Goal: Navigation & Orientation: Find specific page/section

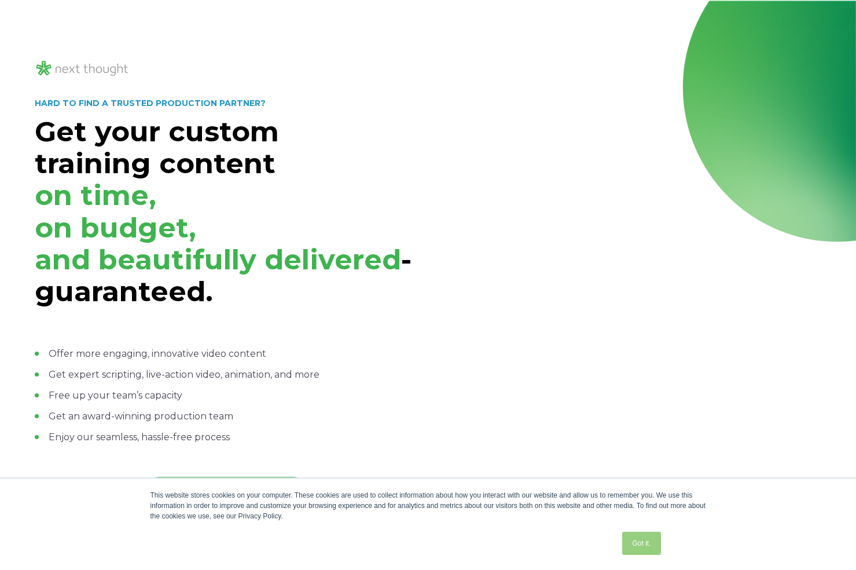
click at [640, 547] on link "Got it." at bounding box center [641, 543] width 38 height 23
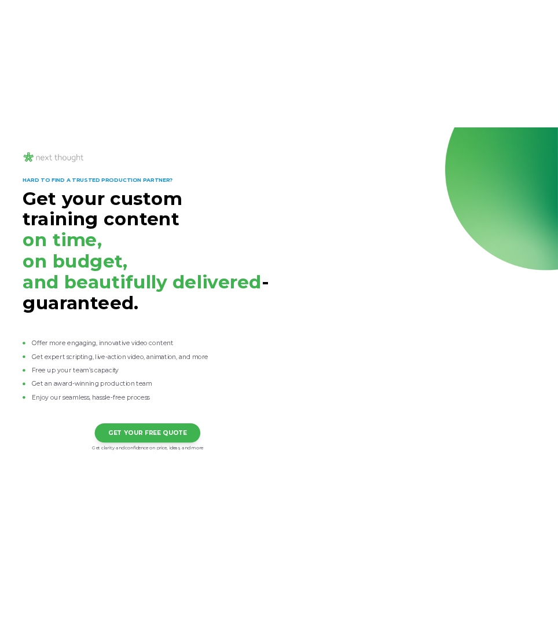
scroll to position [28, 0]
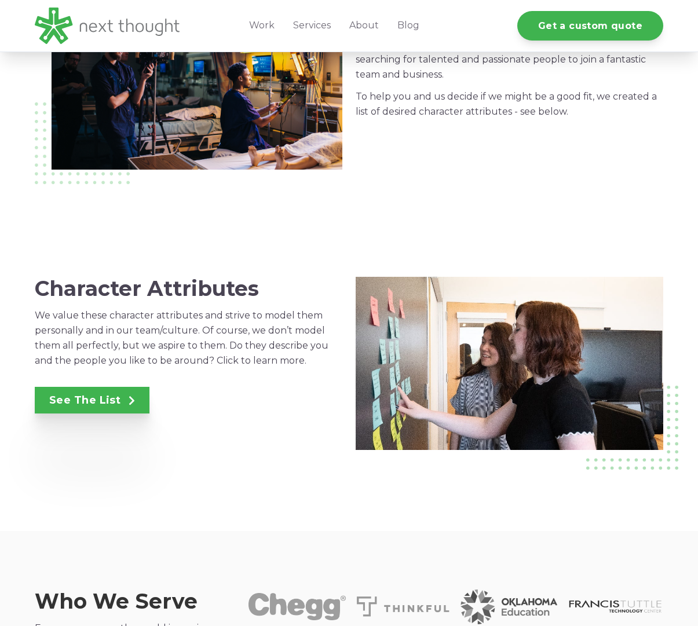
scroll to position [625, 0]
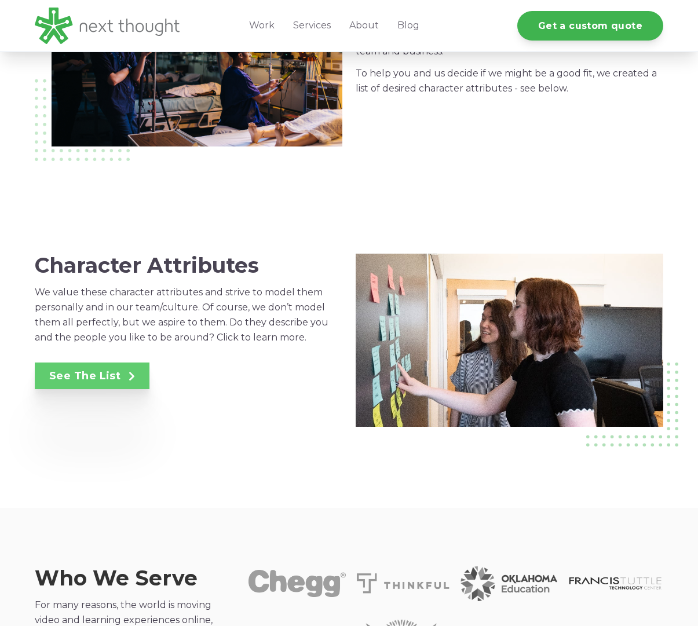
click at [108, 381] on link "See The List" at bounding box center [92, 375] width 115 height 27
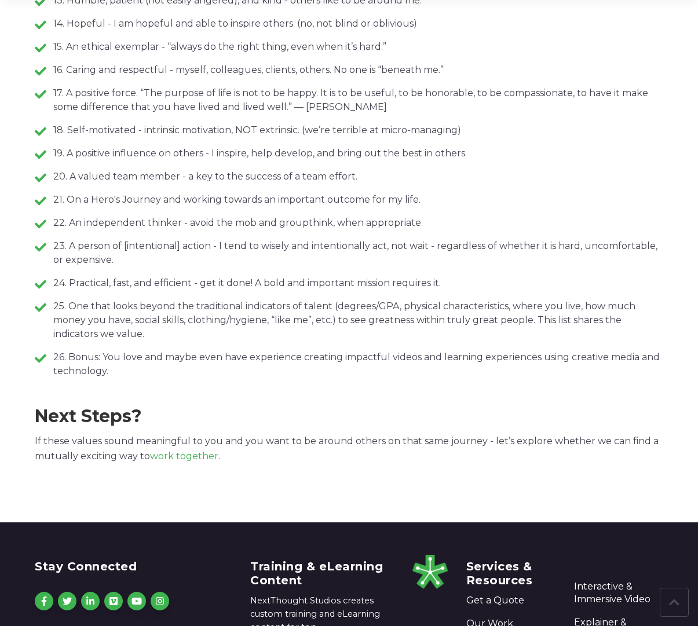
scroll to position [843, 0]
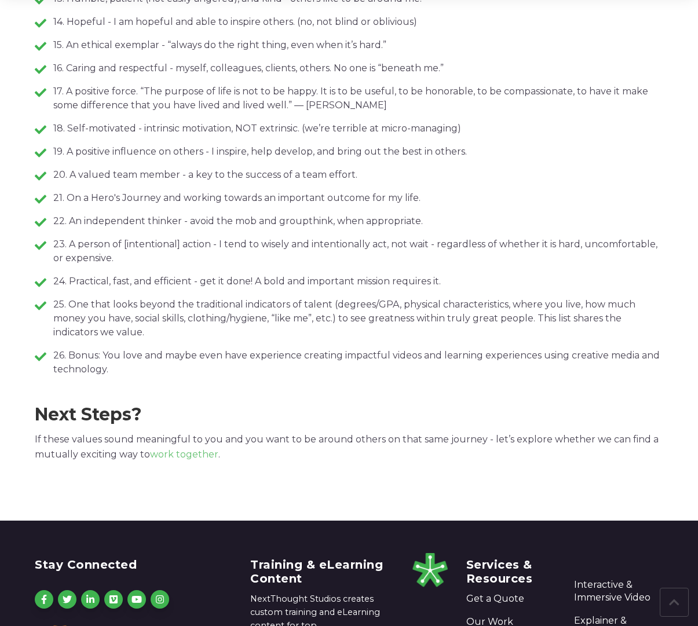
click at [188, 456] on link "work together" at bounding box center [184, 454] width 68 height 11
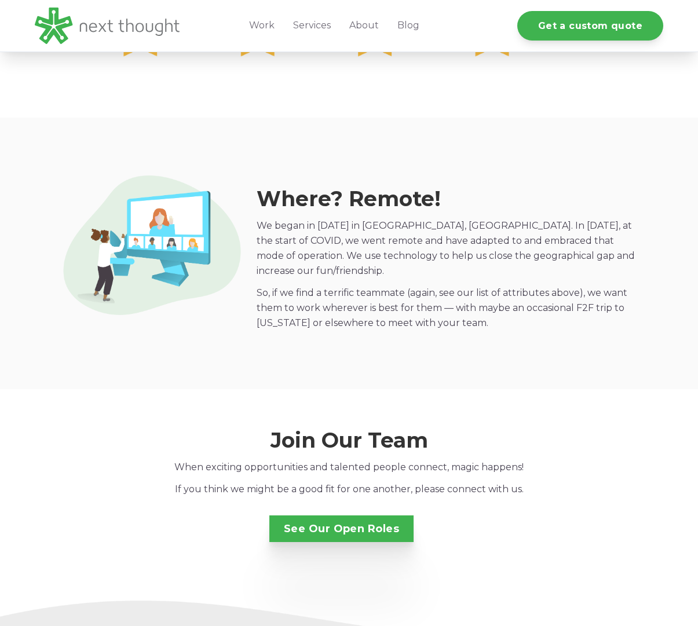
scroll to position [1573, 0]
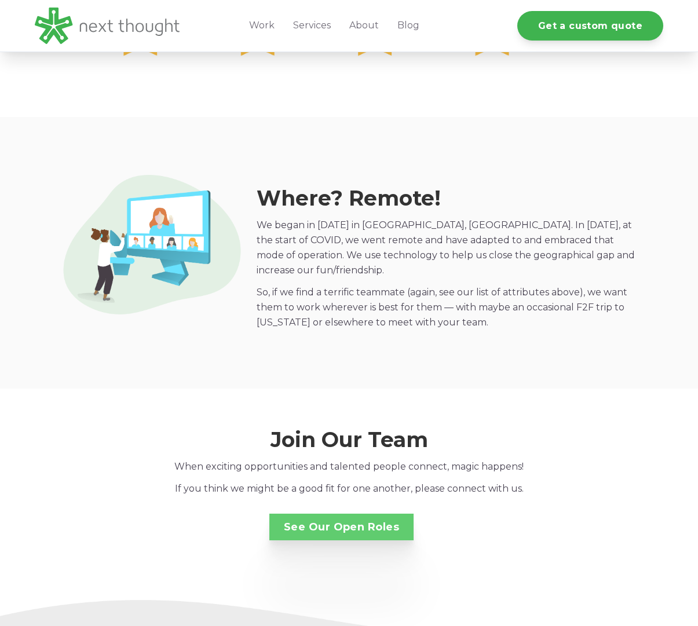
click at [376, 514] on link "See Our Open Roles" at bounding box center [341, 527] width 144 height 27
